Goal: Find specific page/section: Find specific page/section

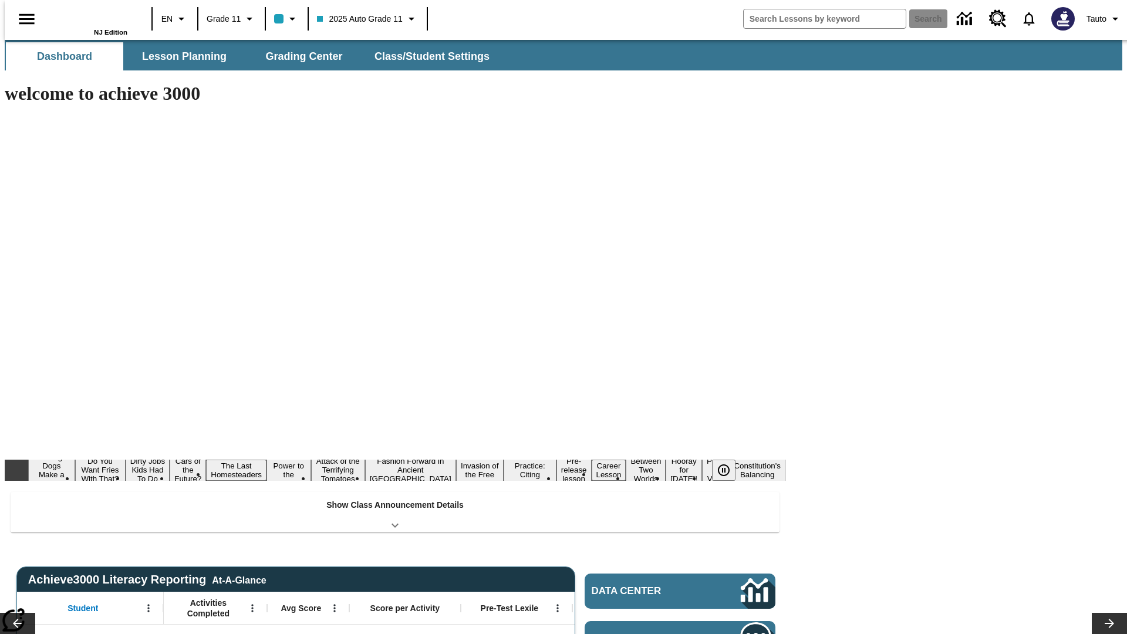
type input "-1"
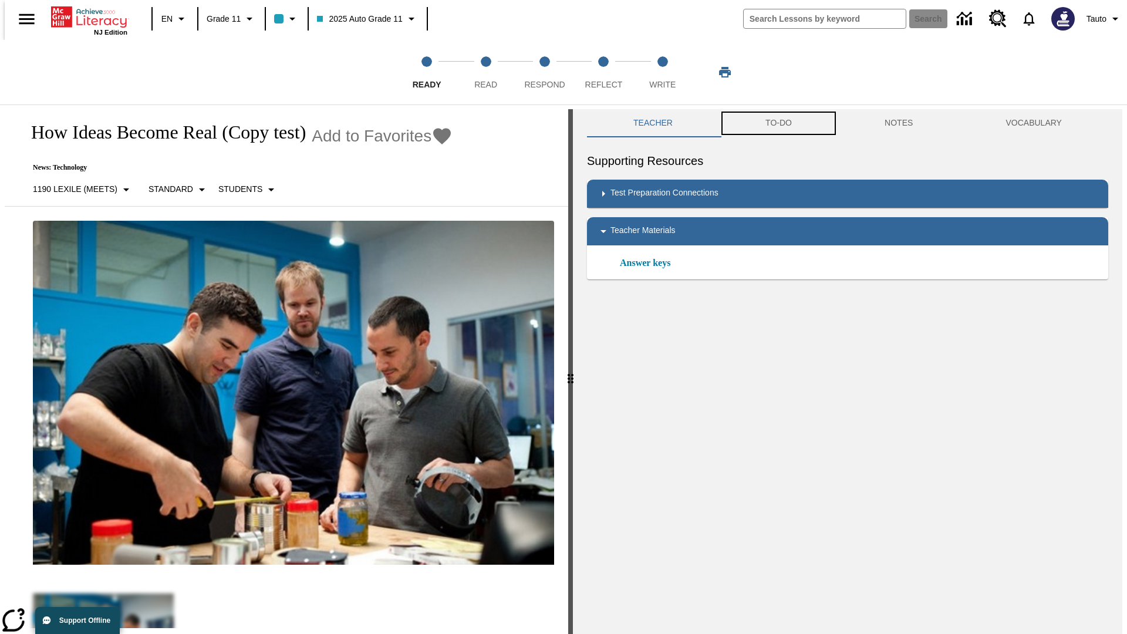
click at [777, 123] on button "TO-DO" at bounding box center [778, 123] width 119 height 28
